Goal: Check status: Check status

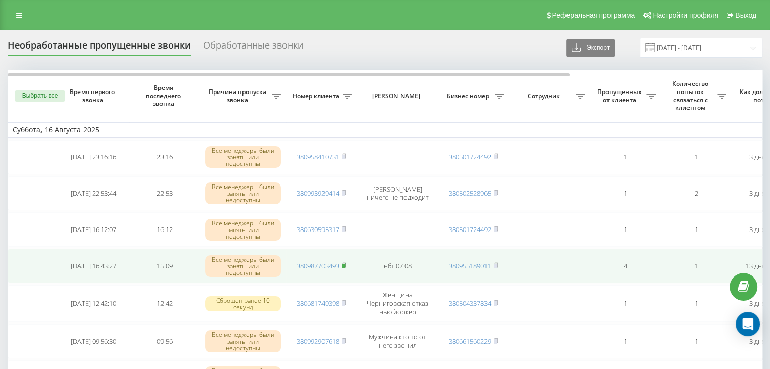
click at [345, 264] on rect at bounding box center [343, 266] width 3 height 5
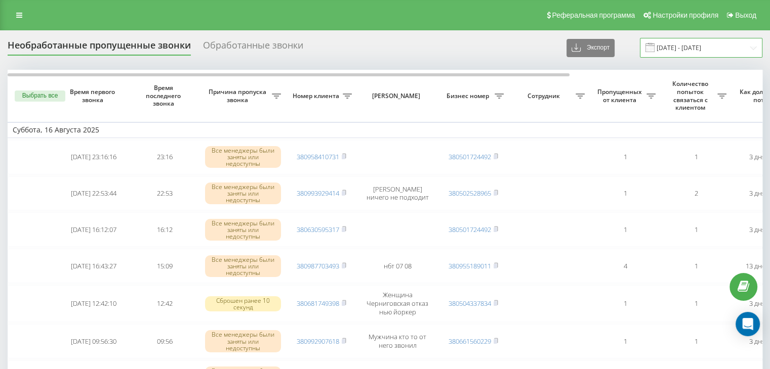
click at [667, 53] on input "[DATE] - [DATE]" at bounding box center [701, 48] width 122 height 20
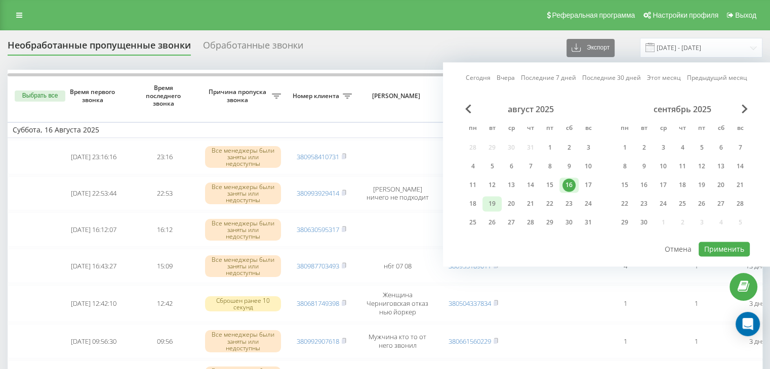
click at [496, 201] on div "19" at bounding box center [491, 203] width 13 height 13
click at [717, 242] on button "Применить" at bounding box center [723, 249] width 51 height 15
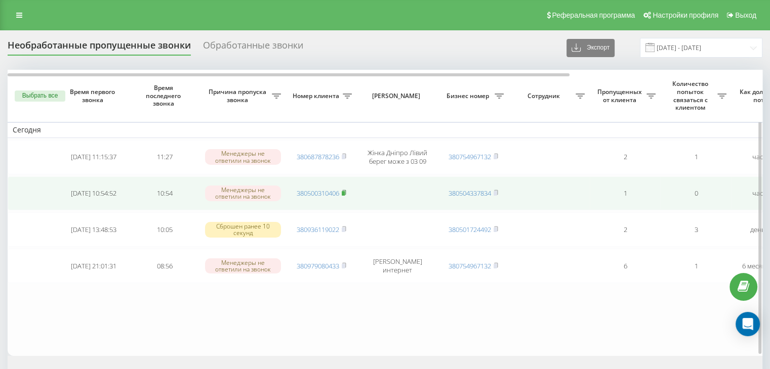
click at [344, 191] on rect at bounding box center [343, 193] width 3 height 5
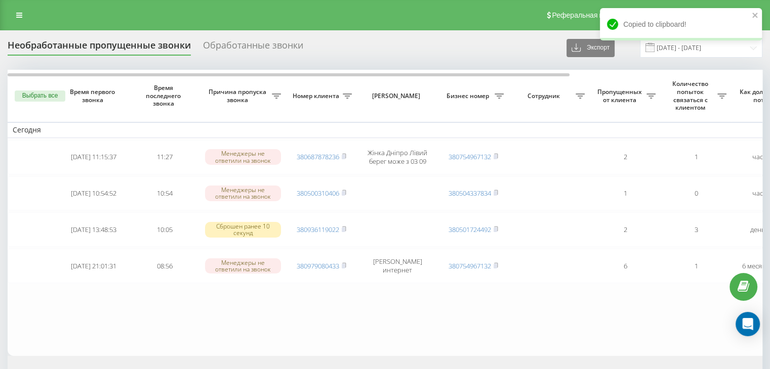
click at [490, 51] on div "Необработанные пропущенные звонки Обработанные звонки Экспорт .csv .xlsx 19.08.…" at bounding box center [385, 48] width 754 height 20
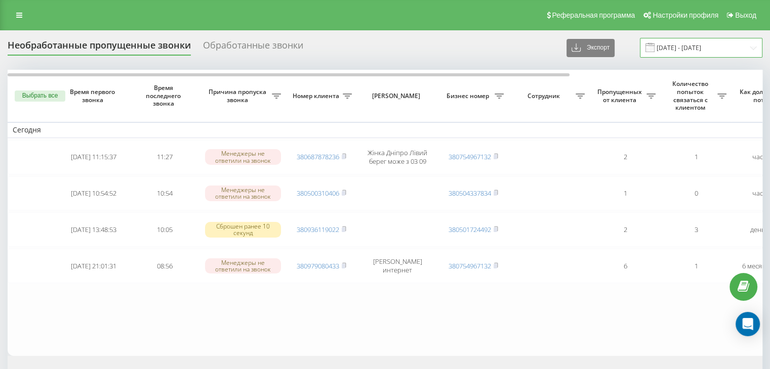
click at [668, 51] on input "19.08.2025 - 19.08.2025" at bounding box center [701, 48] width 122 height 20
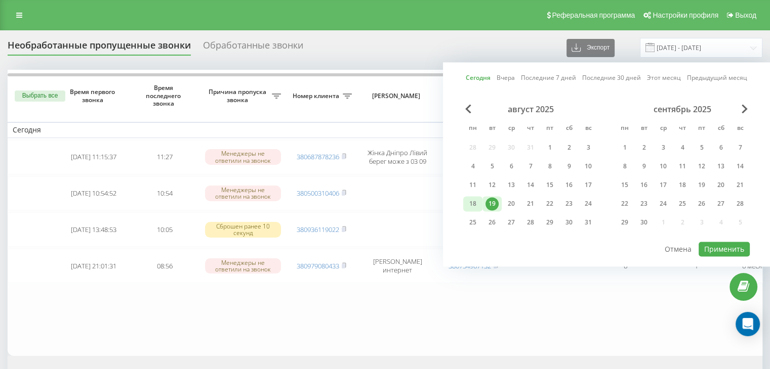
click at [476, 200] on div "18" at bounding box center [472, 203] width 13 height 13
click at [711, 247] on button "Применить" at bounding box center [723, 249] width 51 height 15
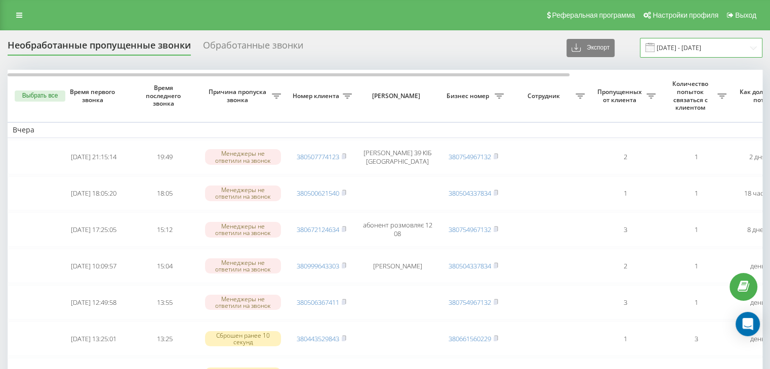
click at [682, 45] on input "18.08.2025 - 18.08.2025" at bounding box center [701, 48] width 122 height 20
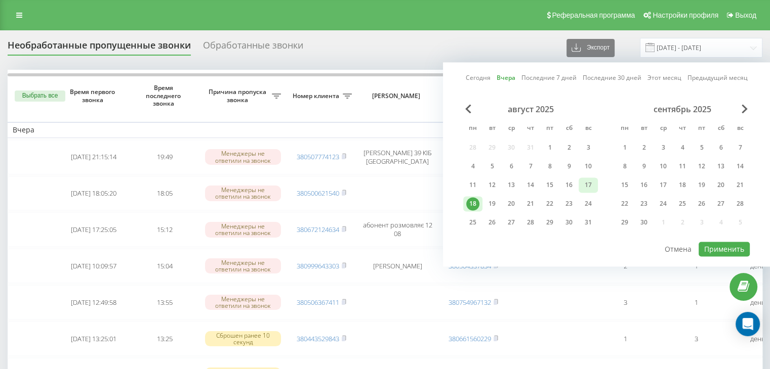
click at [579, 186] on div "17" at bounding box center [587, 185] width 19 height 15
click at [709, 255] on div "Сегодня Вчера Последние 7 дней Последние 30 дней Этот месяц Предыдущий месяц ав…" at bounding box center [606, 164] width 327 height 204
click at [710, 249] on button "Применить" at bounding box center [723, 249] width 51 height 15
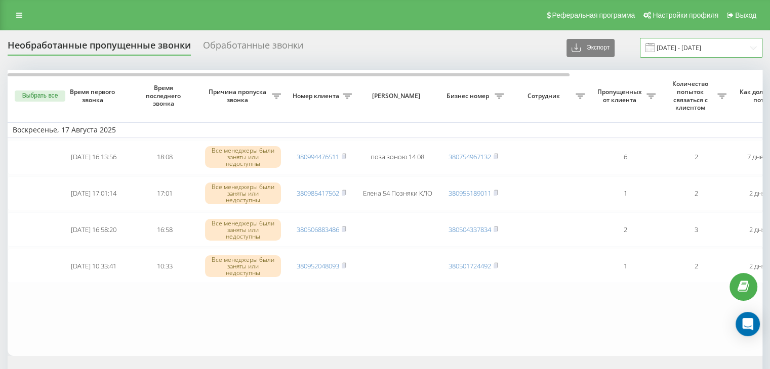
click at [677, 47] on input "17.08.2025 - 17.08.2025" at bounding box center [701, 48] width 122 height 20
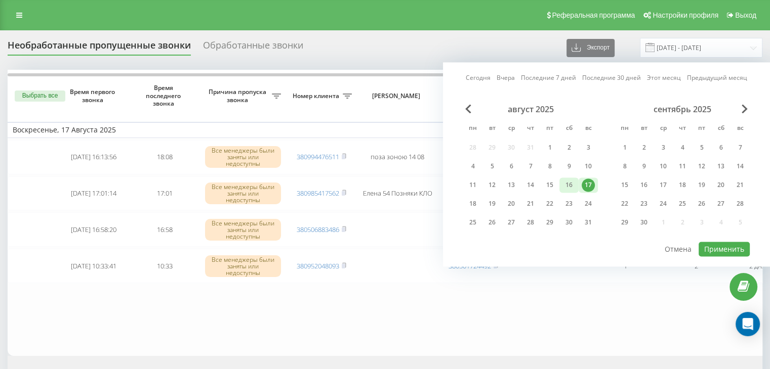
click at [565, 189] on div "16" at bounding box center [568, 185] width 13 height 13
click at [701, 248] on button "Применить" at bounding box center [723, 249] width 51 height 15
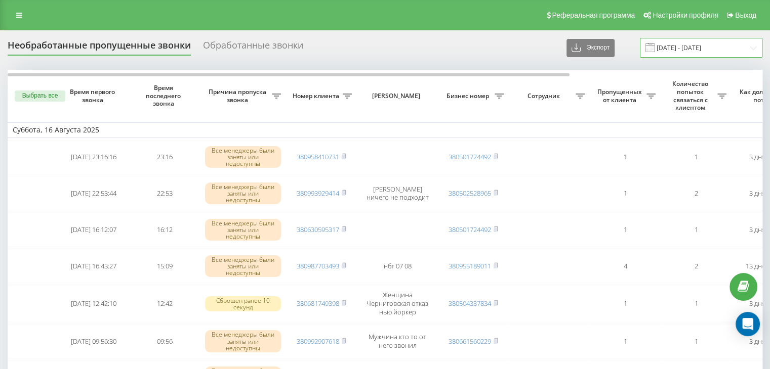
click at [706, 51] on input "[DATE] - [DATE]" at bounding box center [701, 48] width 122 height 20
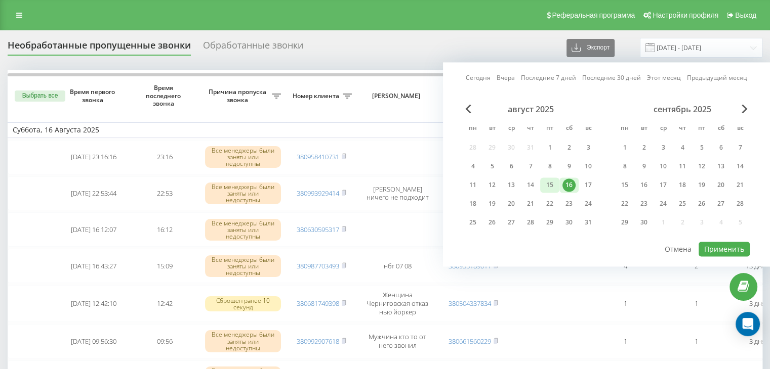
click at [555, 185] on div "15" at bounding box center [549, 185] width 13 height 13
click at [713, 250] on button "Применить" at bounding box center [723, 249] width 51 height 15
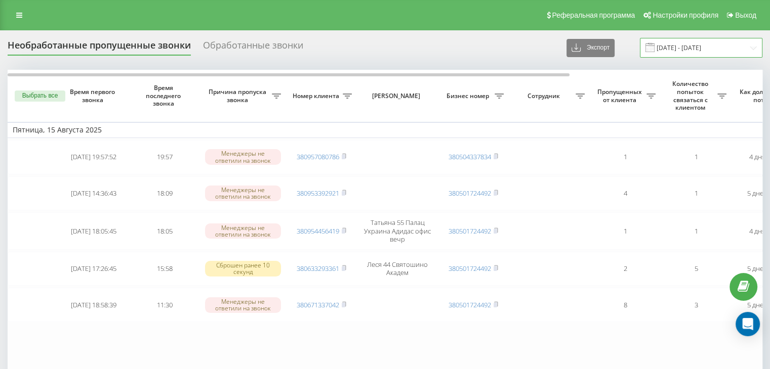
click at [686, 41] on input "15.08.2025 - 15.08.2025" at bounding box center [701, 48] width 122 height 20
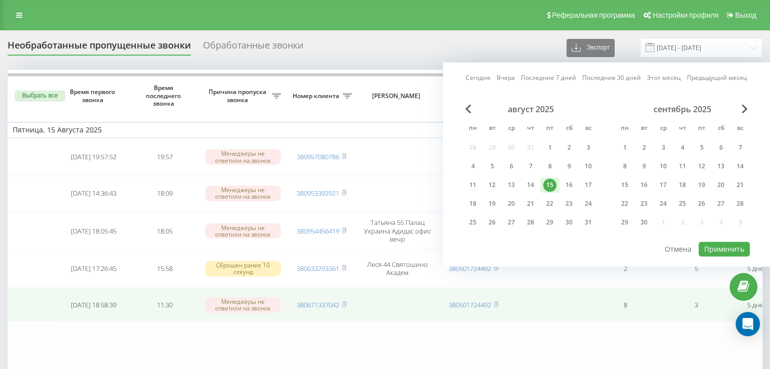
click at [440, 314] on td "380501724492" at bounding box center [473, 305] width 71 height 34
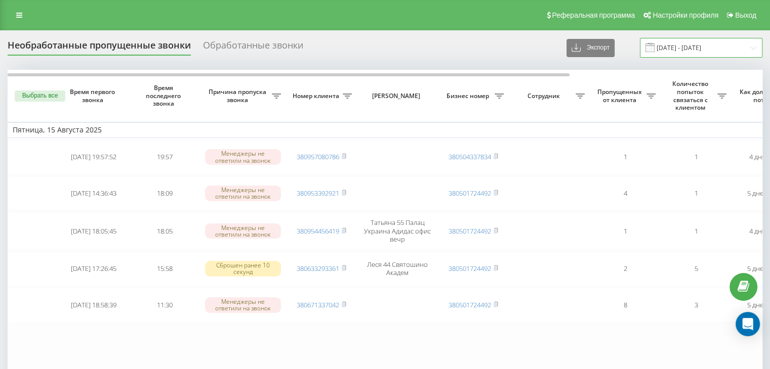
click at [690, 41] on input "15.08.2025 - 15.08.2025" at bounding box center [701, 48] width 122 height 20
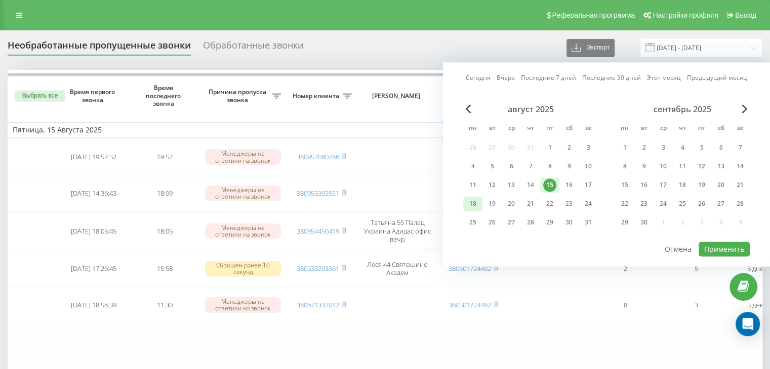
click at [474, 198] on div "18" at bounding box center [472, 203] width 13 height 13
click at [736, 247] on button "Применить" at bounding box center [723, 249] width 51 height 15
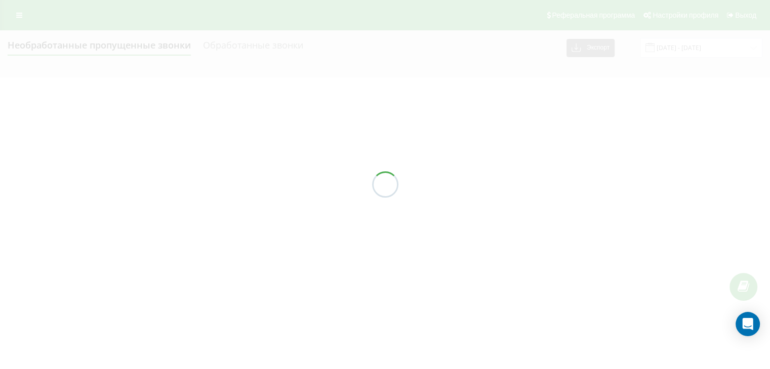
type input "18.08.2025 - 18.08.2025"
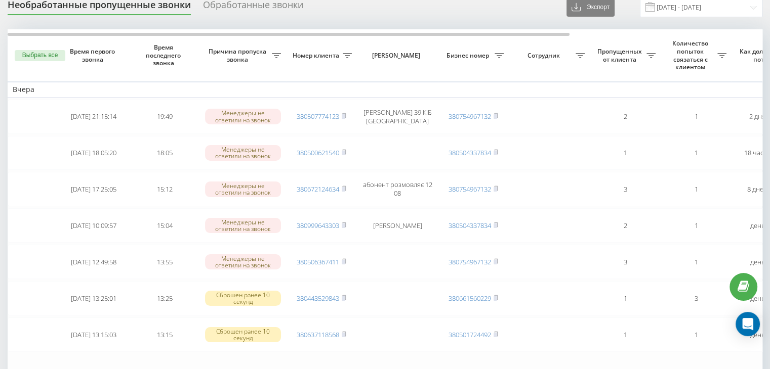
scroll to position [30, 0]
